Goal: Transaction & Acquisition: Purchase product/service

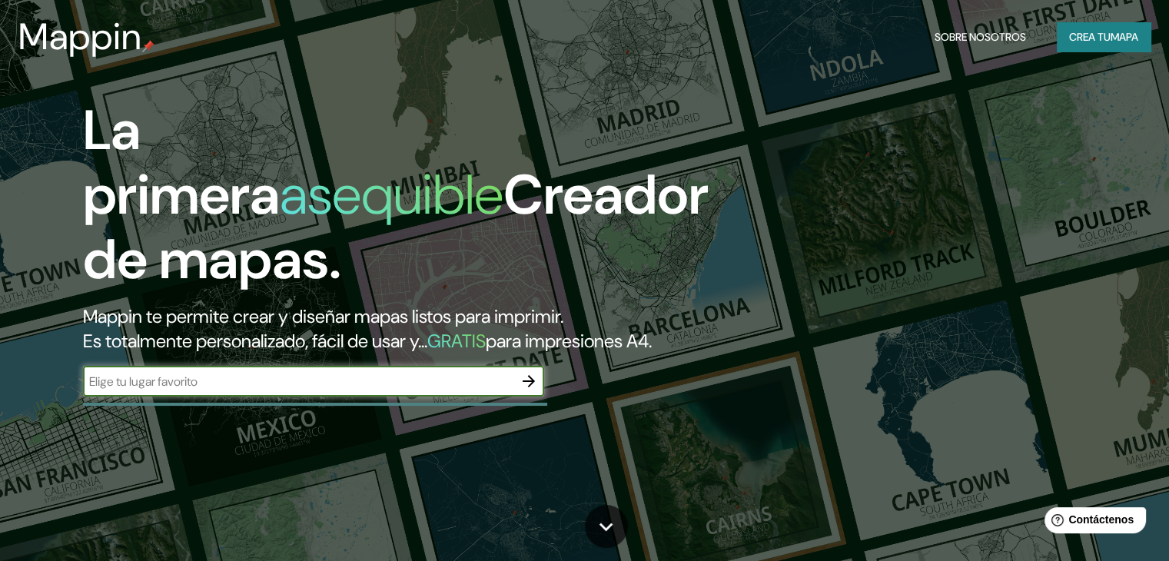
click at [526, 390] on icon "button" at bounding box center [528, 381] width 18 height 18
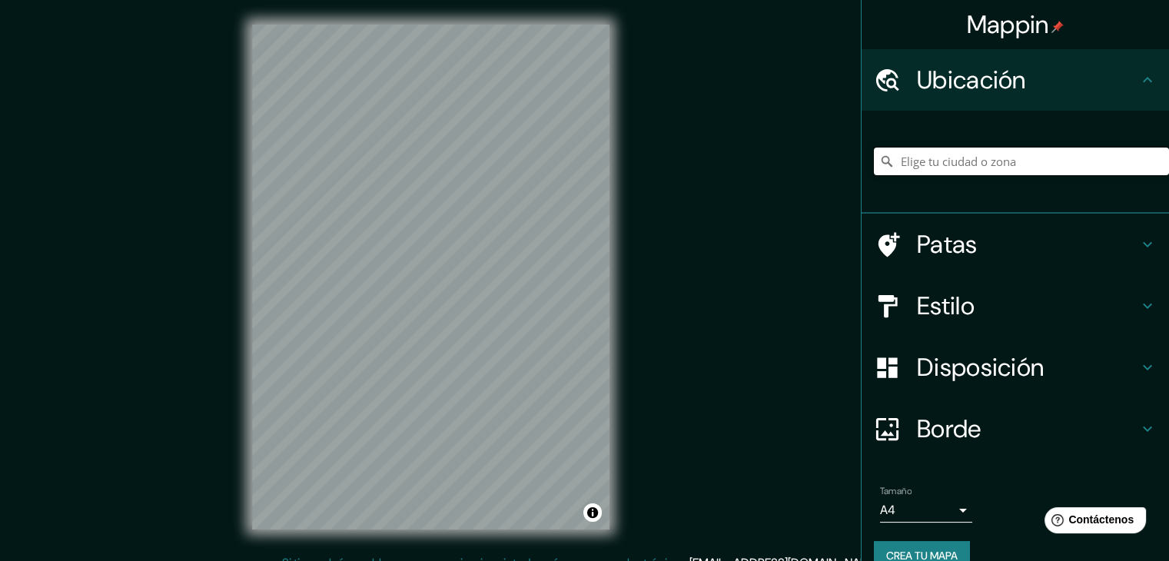
click at [1073, 154] on input "Elige tu ciudad o zona" at bounding box center [1021, 162] width 295 height 28
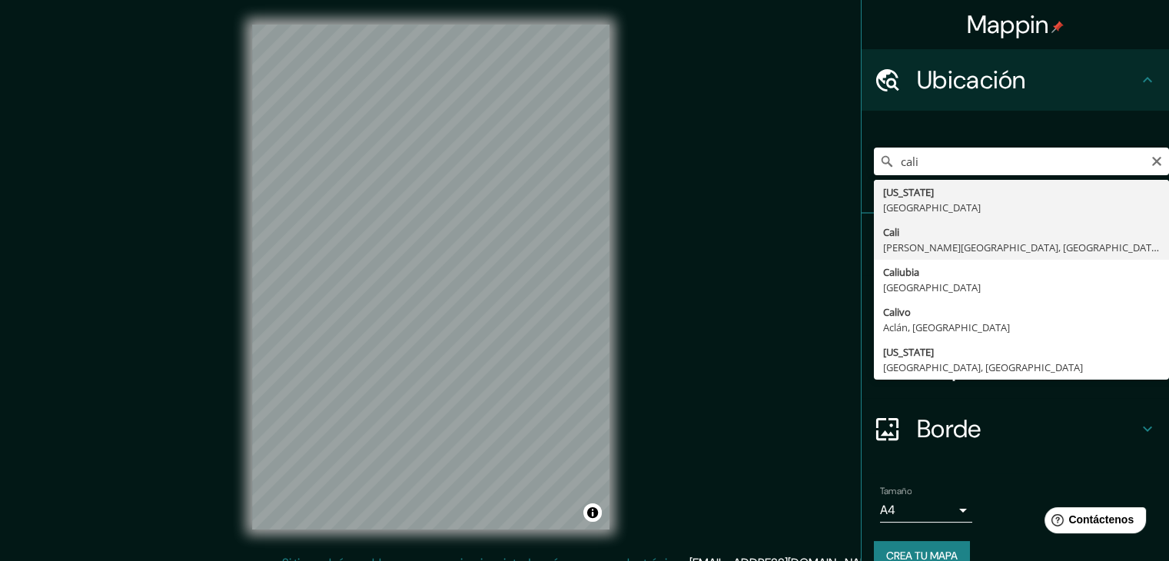
type input "[GEOGRAPHIC_DATA], [PERSON_NAME][GEOGRAPHIC_DATA], [GEOGRAPHIC_DATA]"
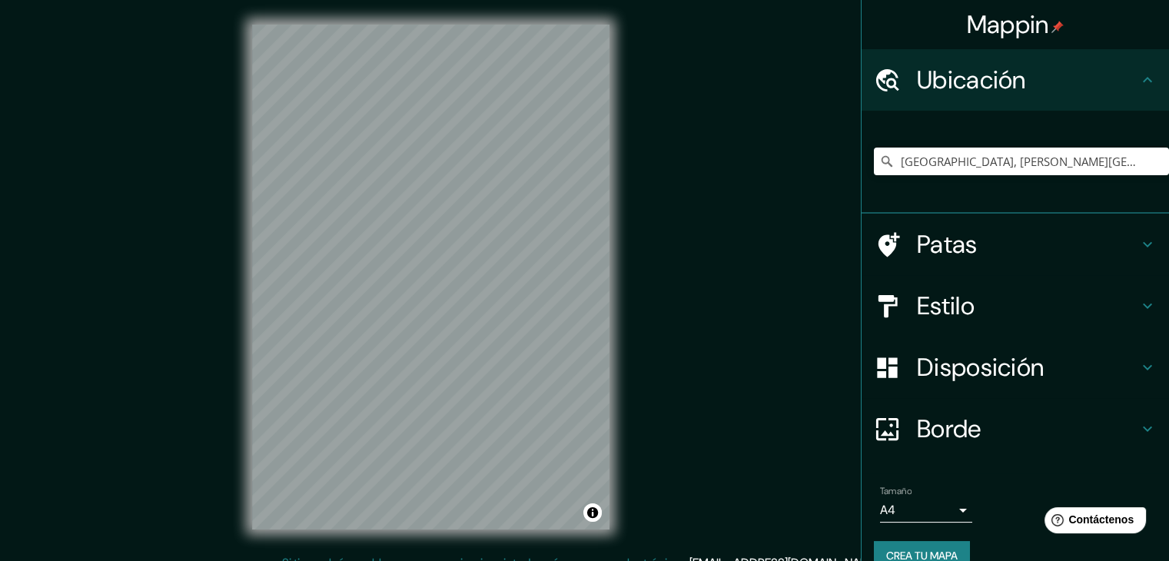
click at [962, 300] on font "Estilo" at bounding box center [946, 306] width 58 height 32
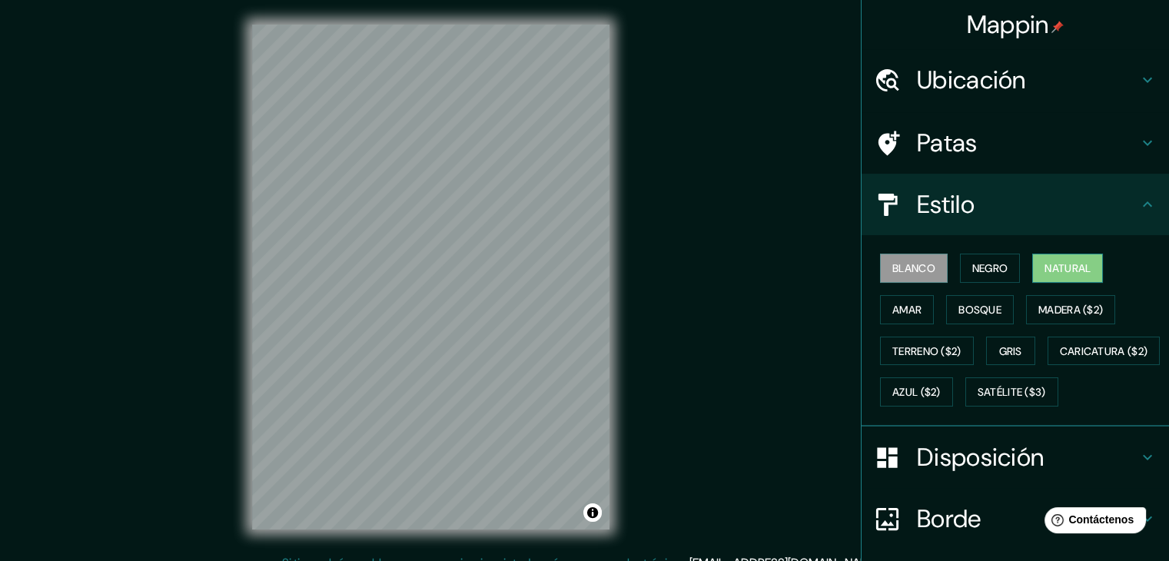
click at [1044, 275] on font "Natural" at bounding box center [1067, 268] width 46 height 20
click at [562, 248] on div at bounding box center [565, 244] width 12 height 12
click at [566, 242] on div at bounding box center [565, 244] width 12 height 12
click at [961, 319] on button "Bosque" at bounding box center [980, 309] width 68 height 29
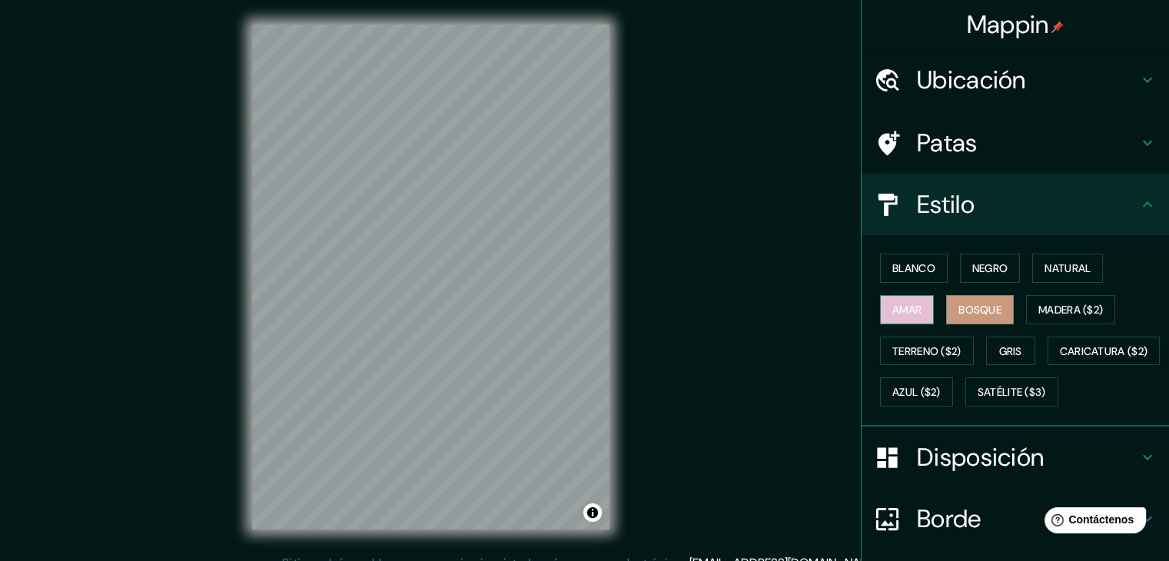
click at [896, 306] on font "Amar" at bounding box center [906, 310] width 29 height 14
click at [1043, 317] on font "Madera ($2)" at bounding box center [1070, 310] width 65 height 20
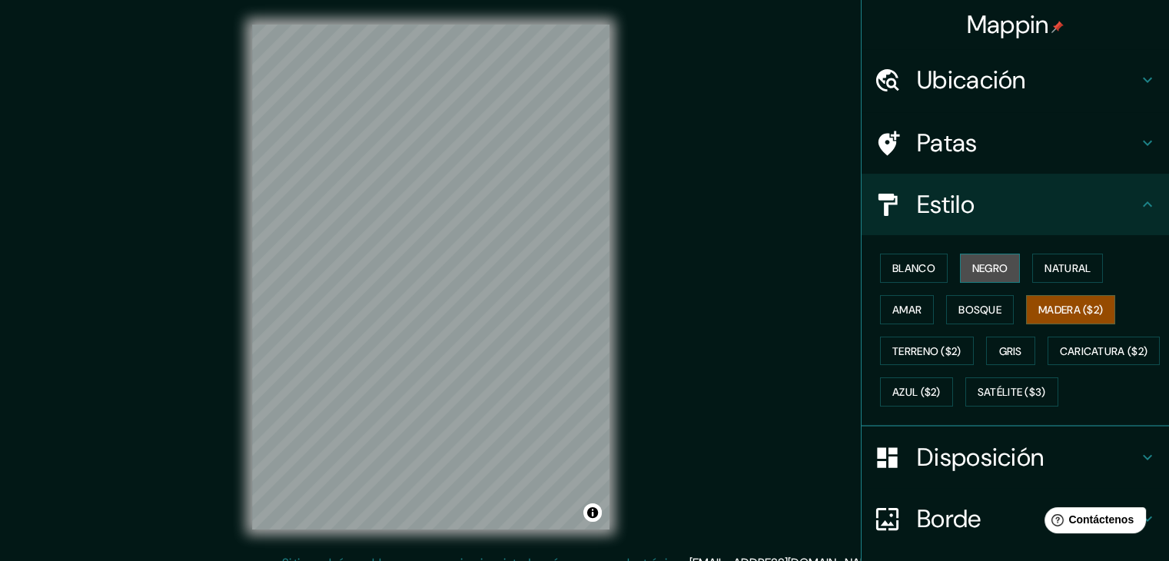
click at [997, 271] on font "Negro" at bounding box center [990, 268] width 36 height 14
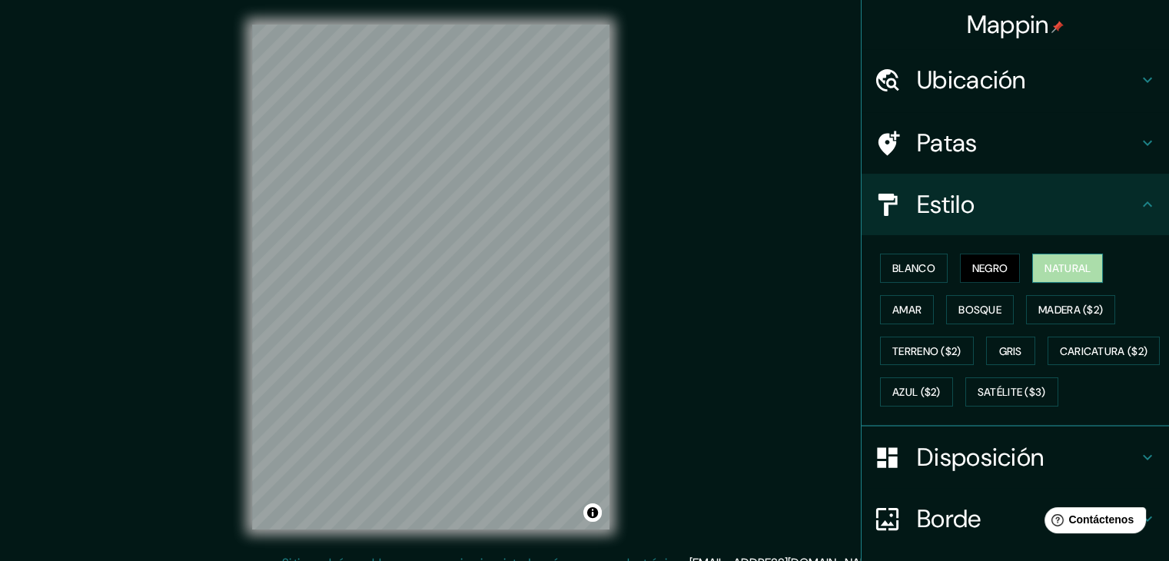
click at [1032, 269] on button "Natural" at bounding box center [1067, 268] width 71 height 29
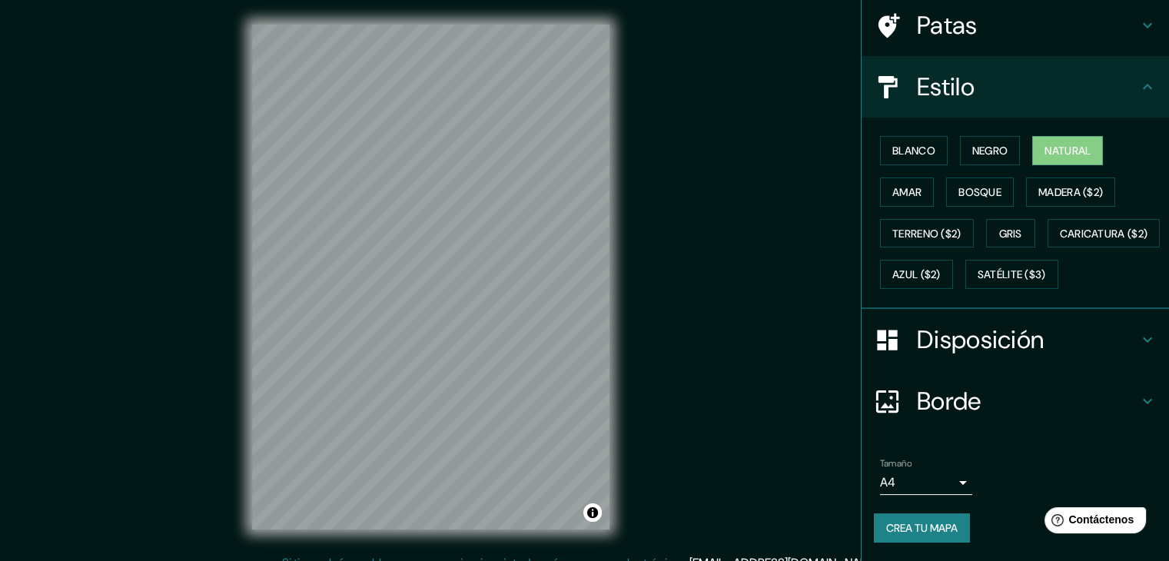
click at [986, 356] on div "Disposición" at bounding box center [1014, 339] width 307 height 61
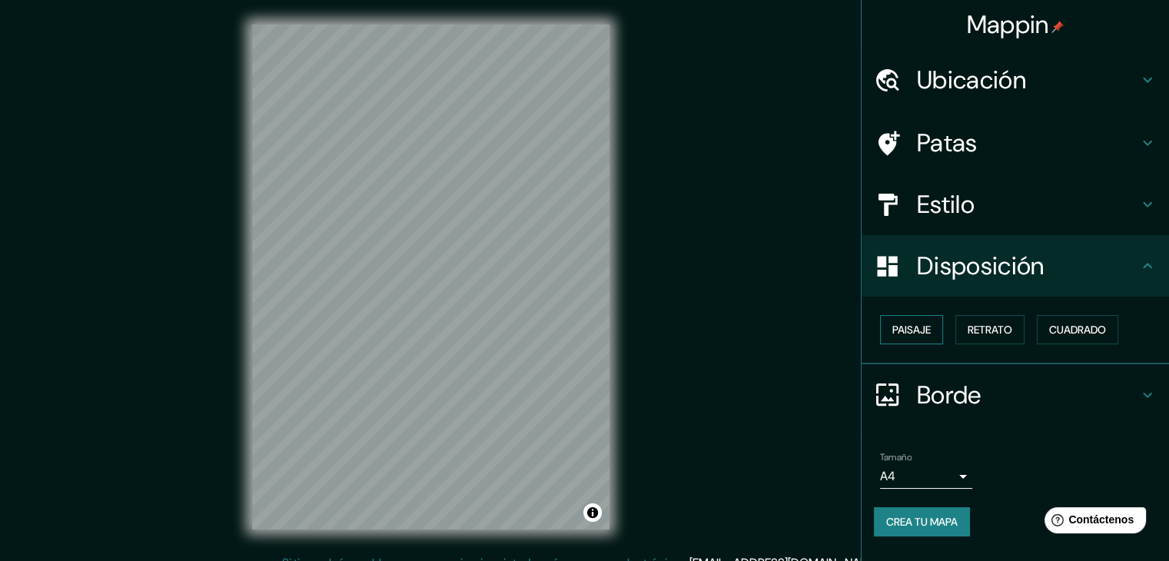
click at [927, 331] on font "Paisaje" at bounding box center [911, 330] width 38 height 14
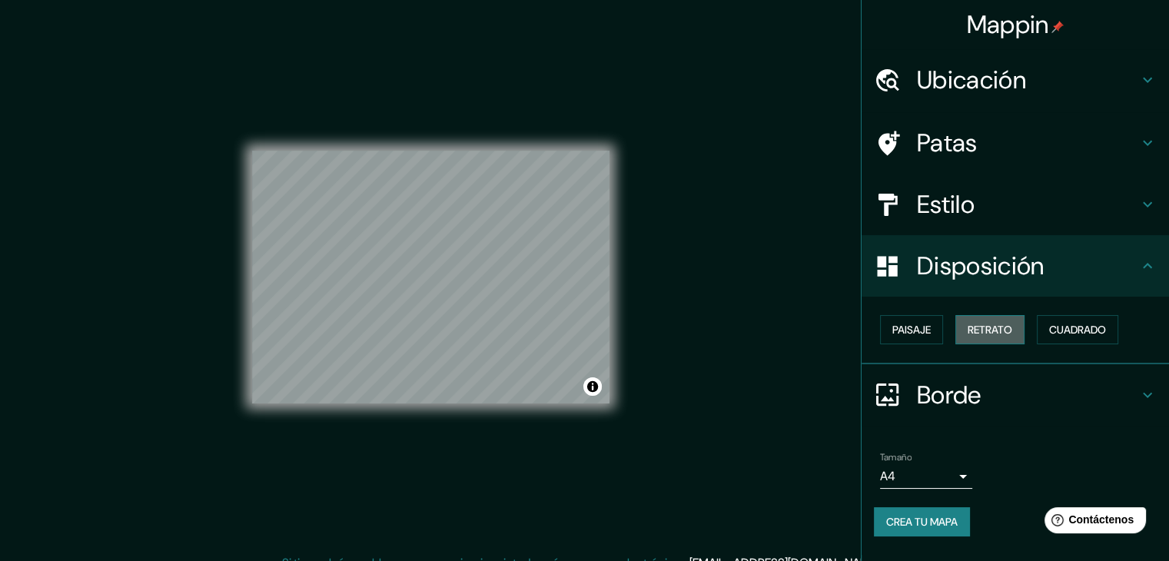
click at [992, 324] on font "Retrato" at bounding box center [989, 330] width 45 height 14
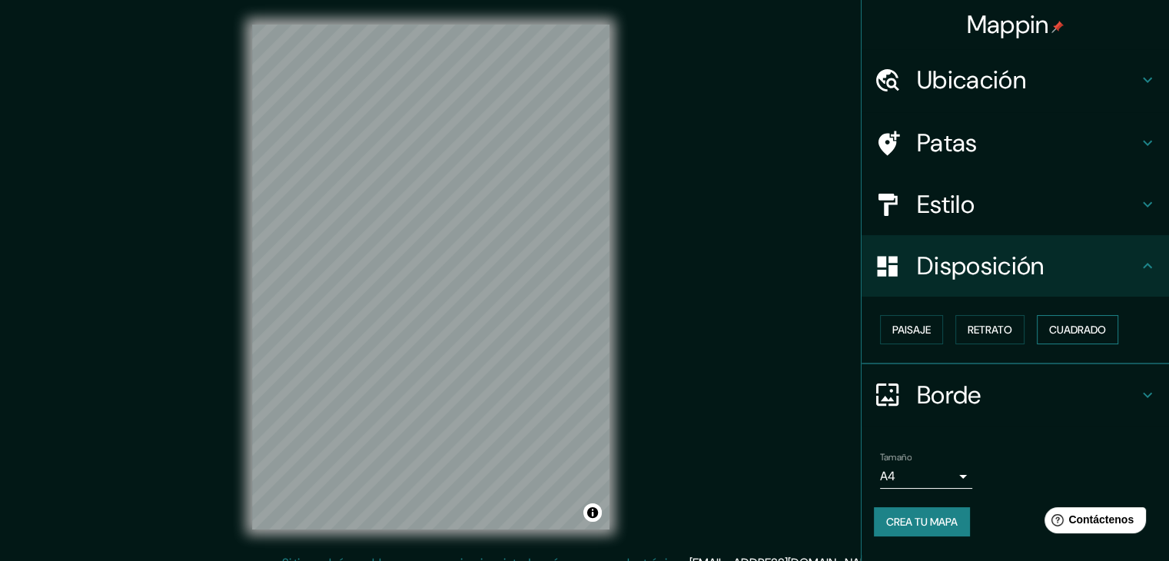
click at [1090, 317] on button "Cuadrado" at bounding box center [1076, 329] width 81 height 29
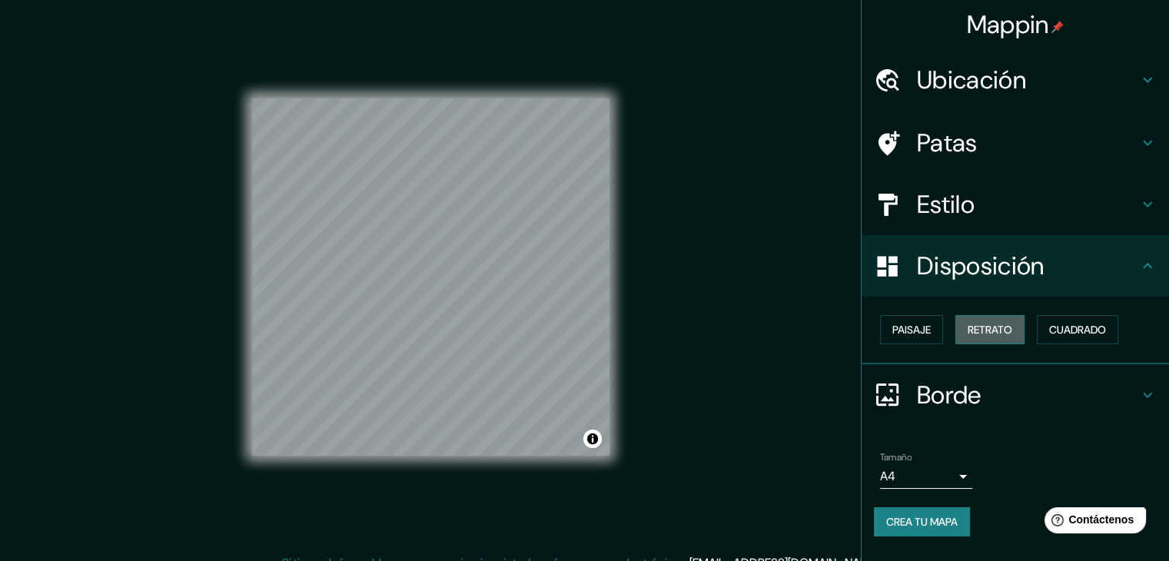
click at [980, 330] on font "Retrato" at bounding box center [989, 330] width 45 height 14
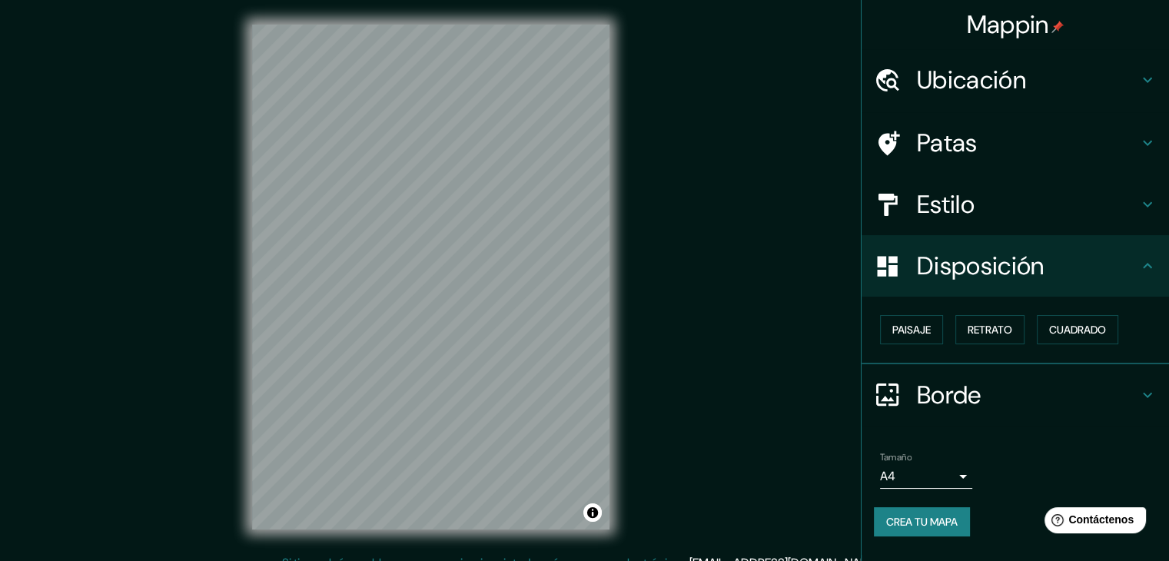
scroll to position [18, 0]
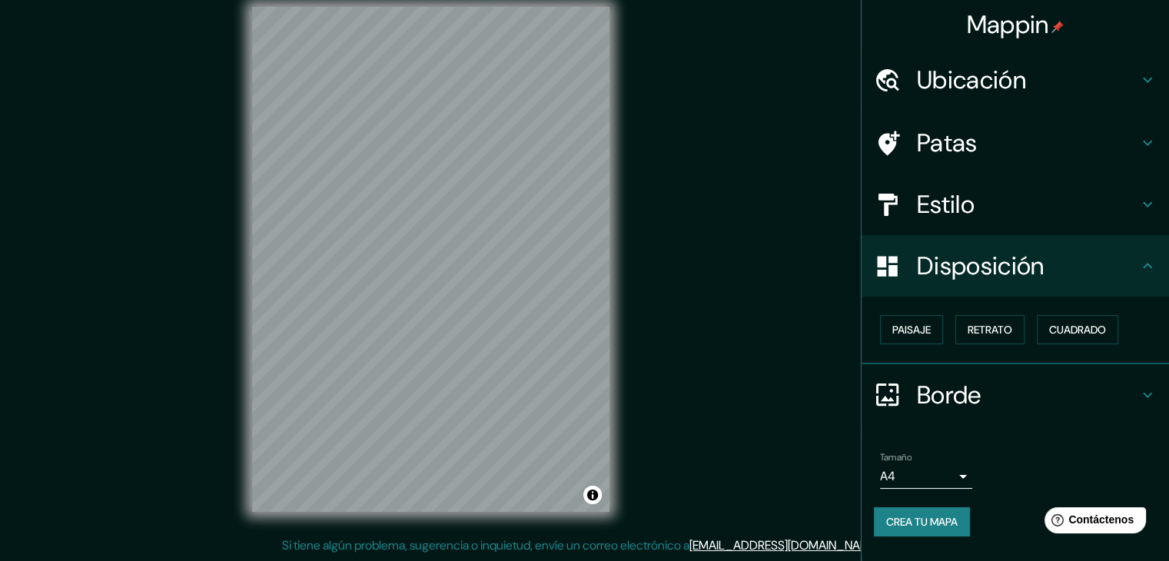
click at [977, 381] on font "Borde" at bounding box center [949, 395] width 65 height 32
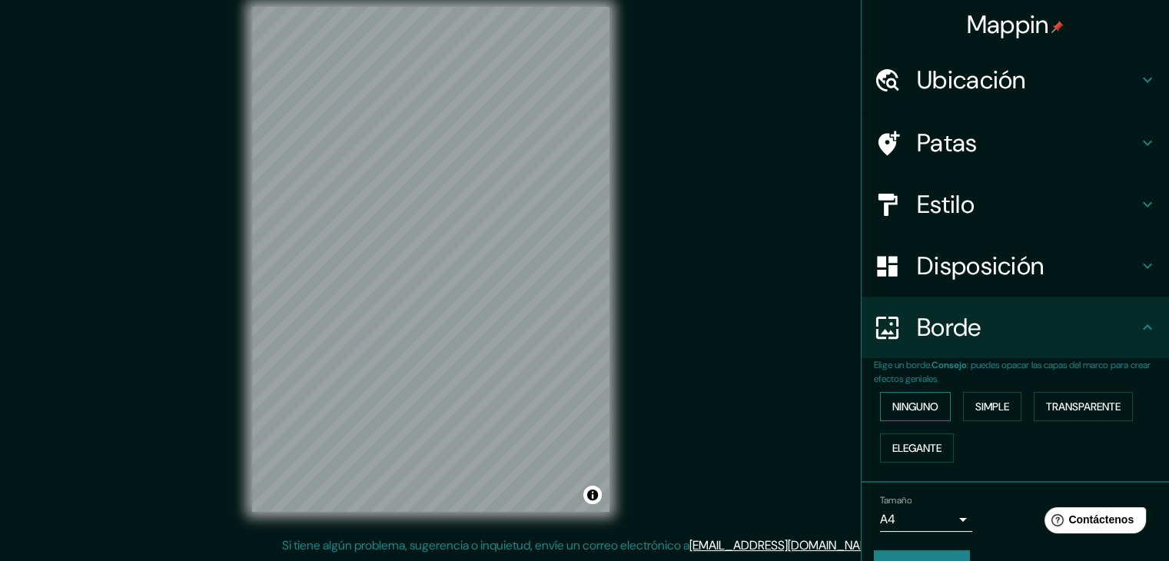
click at [931, 410] on button "Ninguno" at bounding box center [915, 406] width 71 height 29
click at [764, 306] on div "Mappin Ubicación Cali, [PERSON_NAME][GEOGRAPHIC_DATA], [GEOGRAPHIC_DATA] Patas …" at bounding box center [584, 271] width 1169 height 579
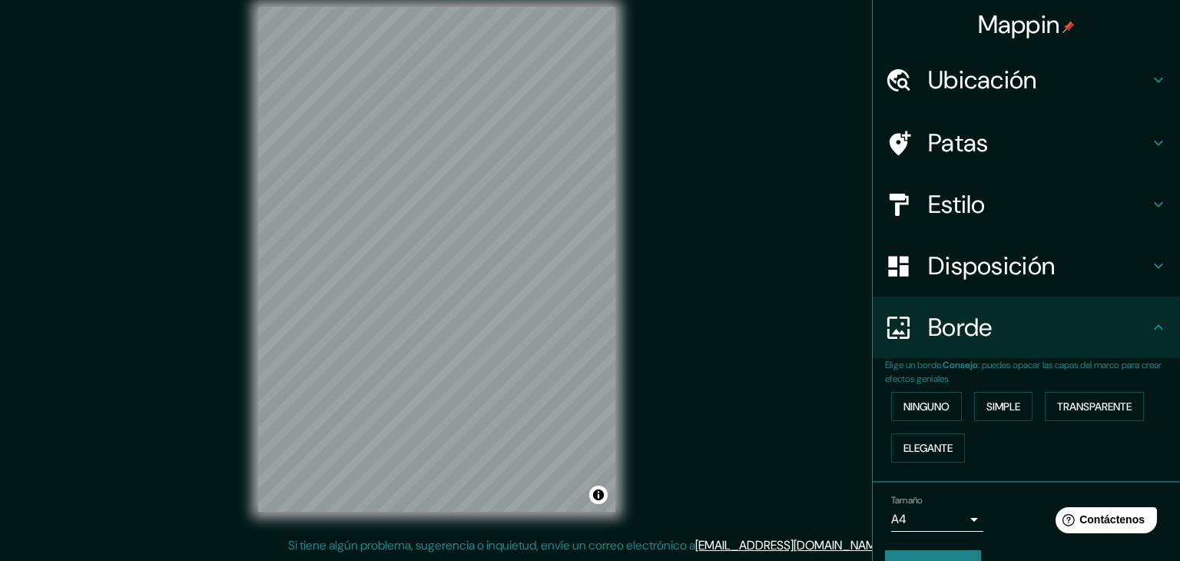
click at [950, 517] on body "Mappin Ubicación Cali, [PERSON_NAME][GEOGRAPHIC_DATA], [GEOGRAPHIC_DATA] Patas …" at bounding box center [590, 262] width 1180 height 561
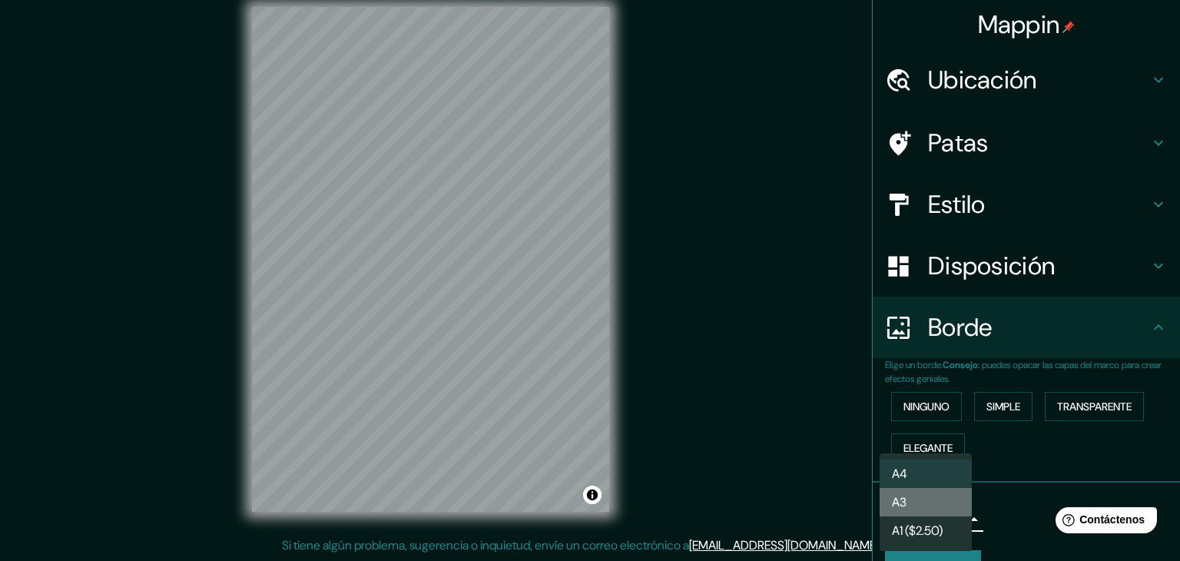
click at [953, 500] on li "A3" at bounding box center [926, 502] width 92 height 28
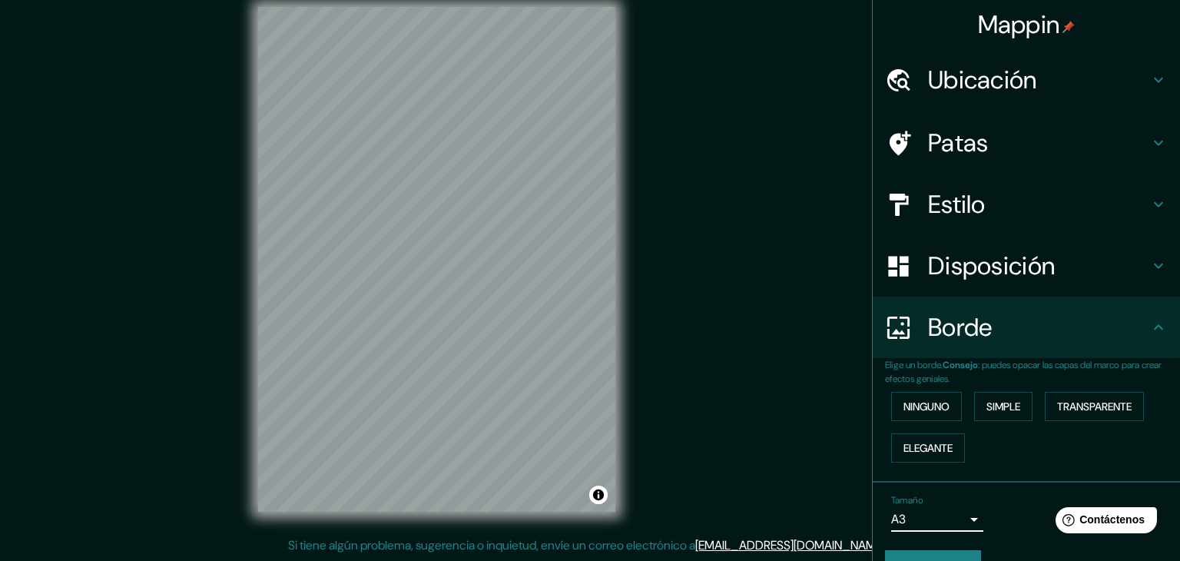
click at [947, 513] on body "Mappin Ubicación Cali, [PERSON_NAME][GEOGRAPHIC_DATA], [GEOGRAPHIC_DATA] Patas …" at bounding box center [590, 262] width 1180 height 561
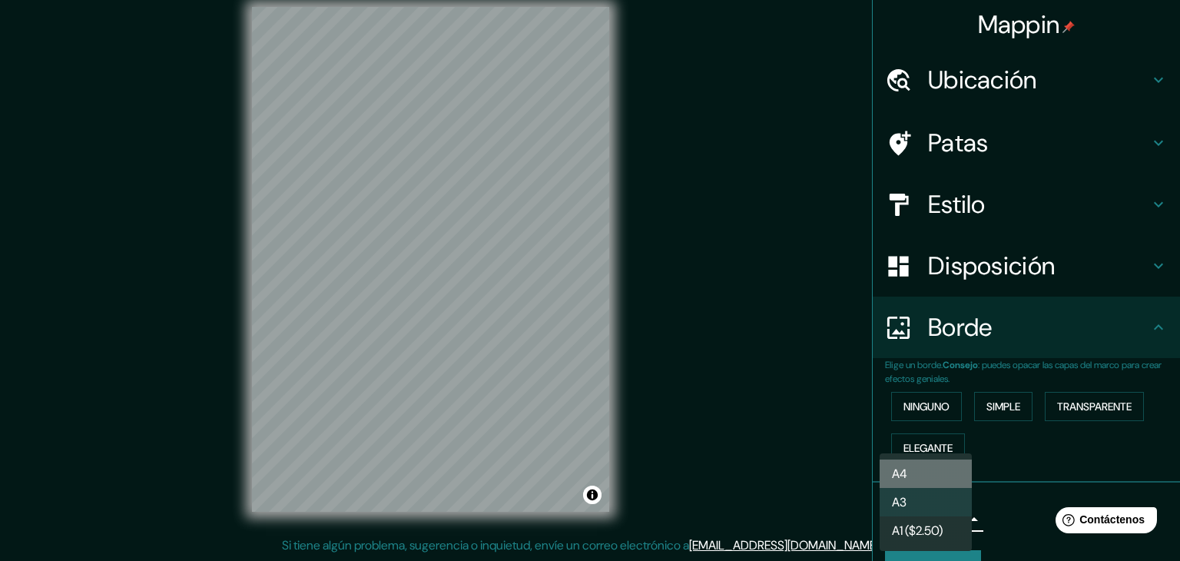
click at [932, 466] on li "A4" at bounding box center [926, 473] width 92 height 28
type input "single"
